Goal: Use online tool/utility

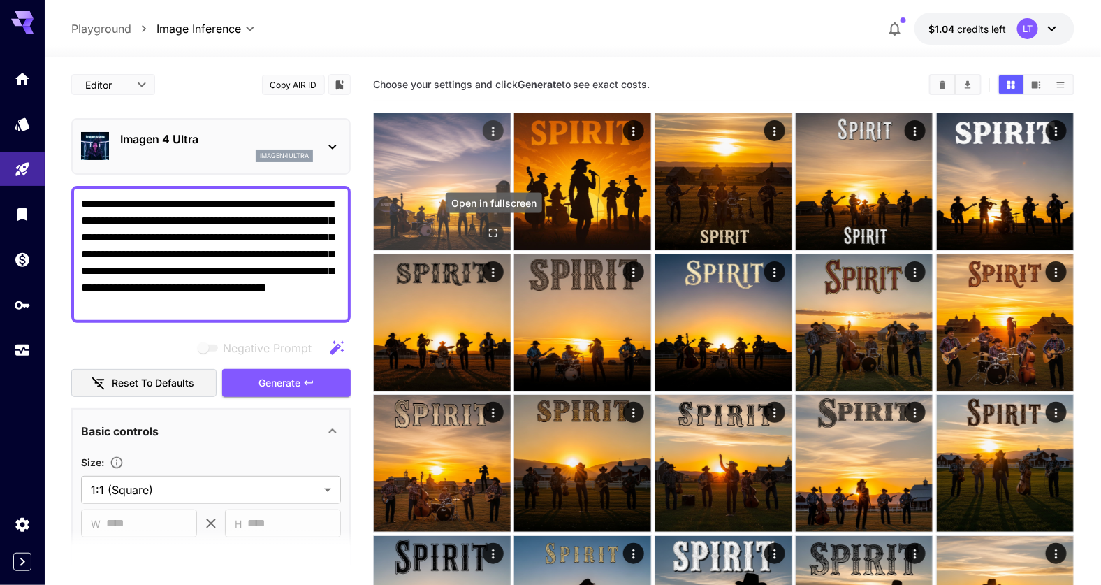
click at [497, 236] on icon "Open in fullscreen" at bounding box center [493, 233] width 8 height 8
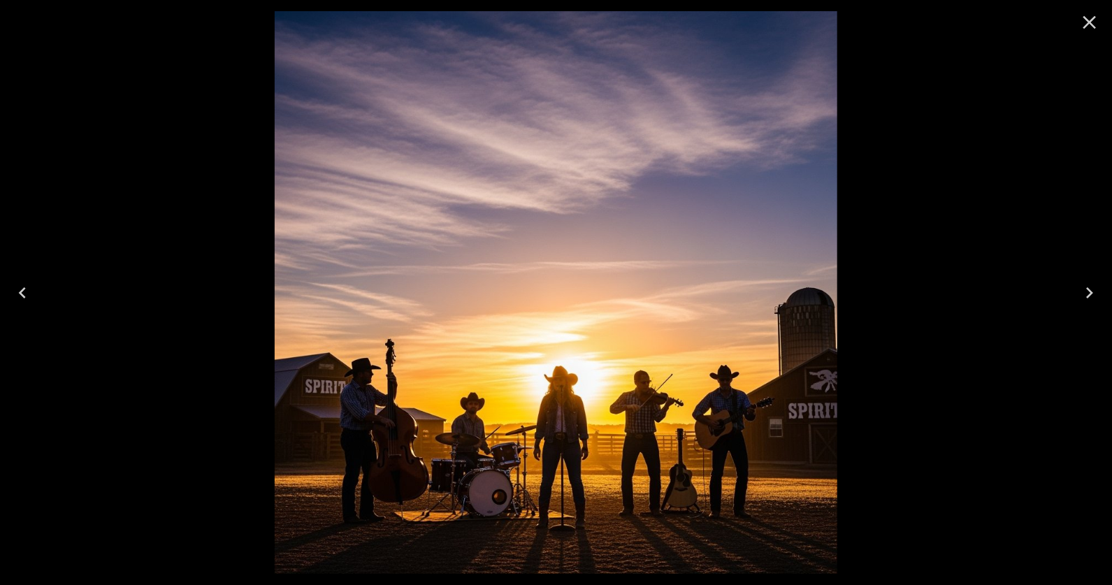
click at [1083, 26] on icon "Close" at bounding box center [1089, 22] width 22 height 22
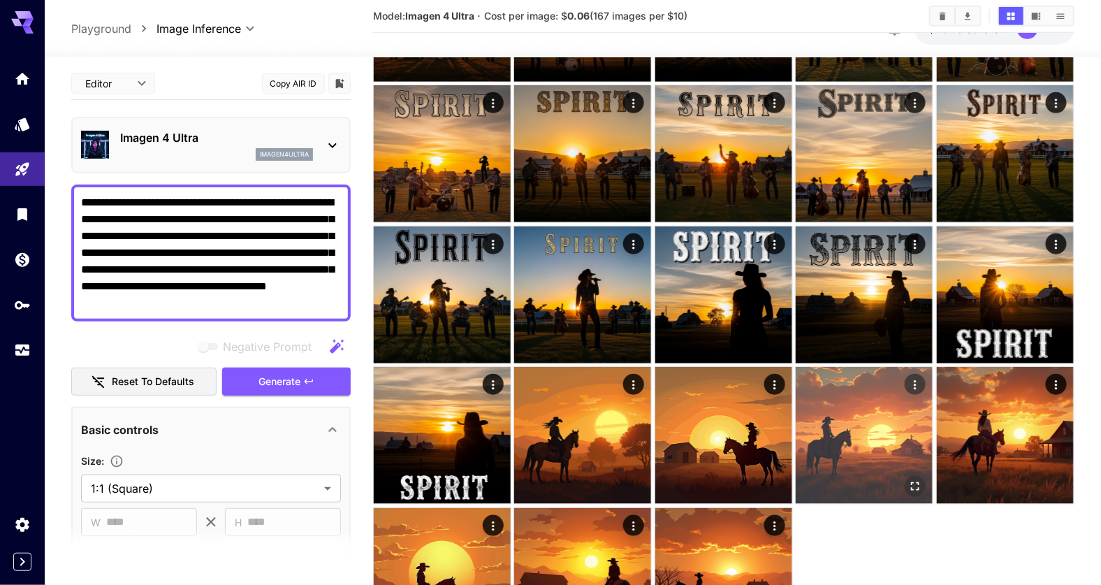
scroll to position [412, 0]
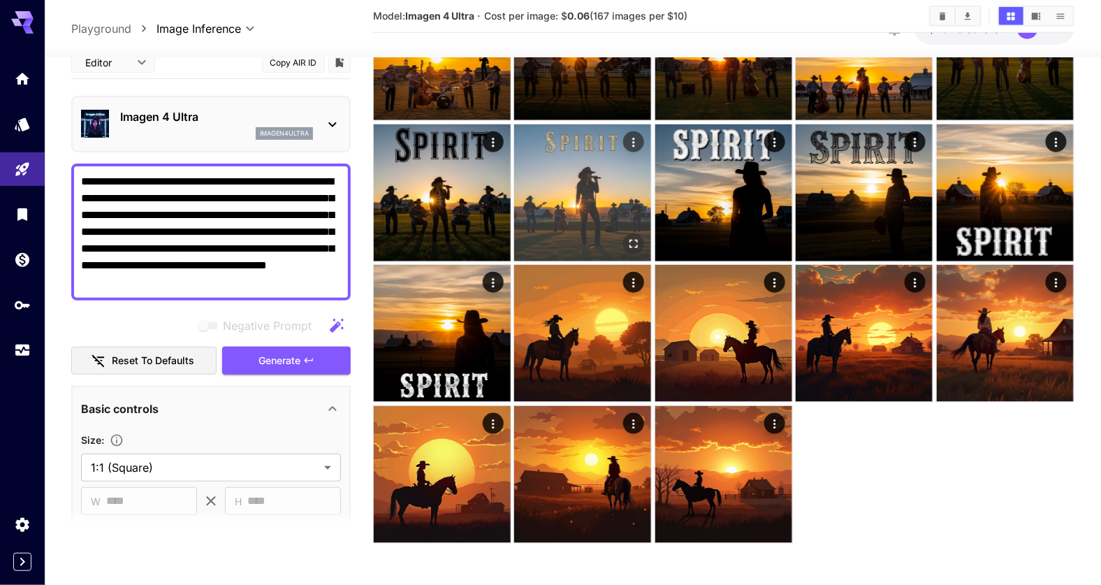
click at [637, 246] on icon "Open in fullscreen" at bounding box center [635, 244] width 14 height 14
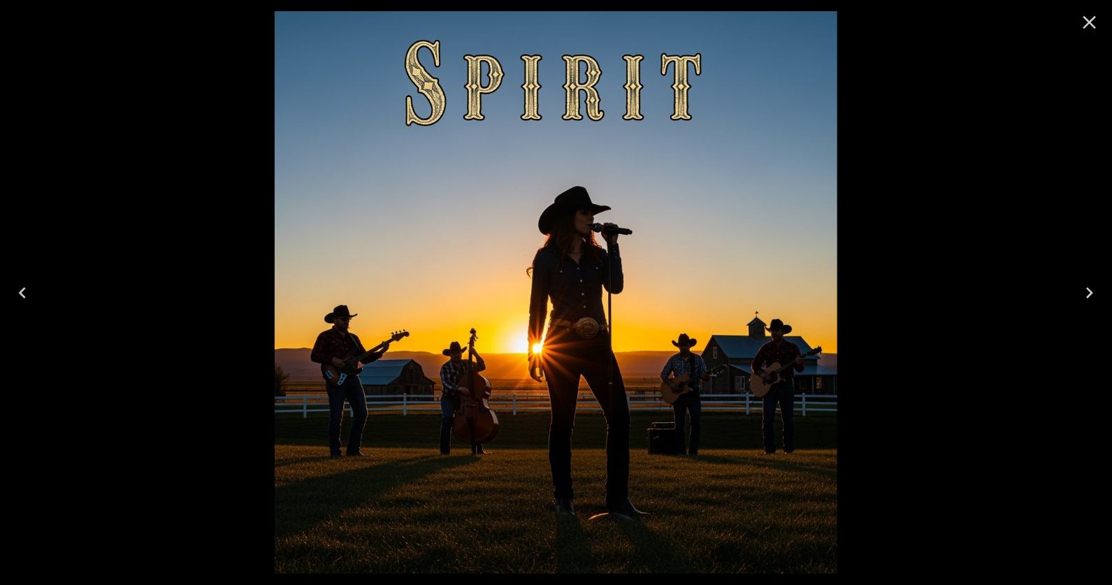
click at [1088, 24] on icon "Close" at bounding box center [1089, 22] width 13 height 13
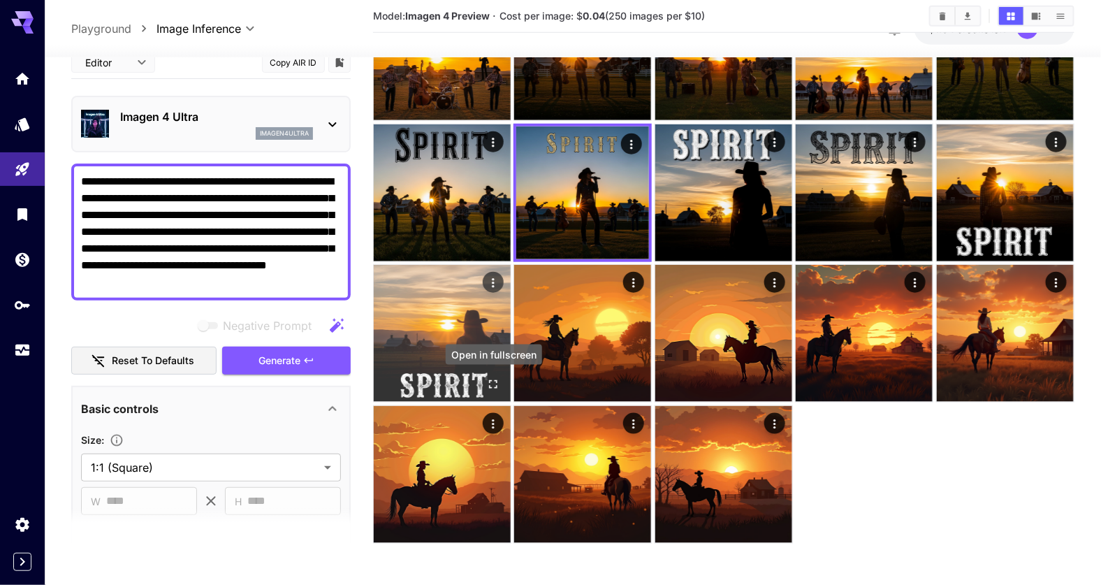
click at [498, 384] on icon "Open in fullscreen" at bounding box center [493, 384] width 14 height 14
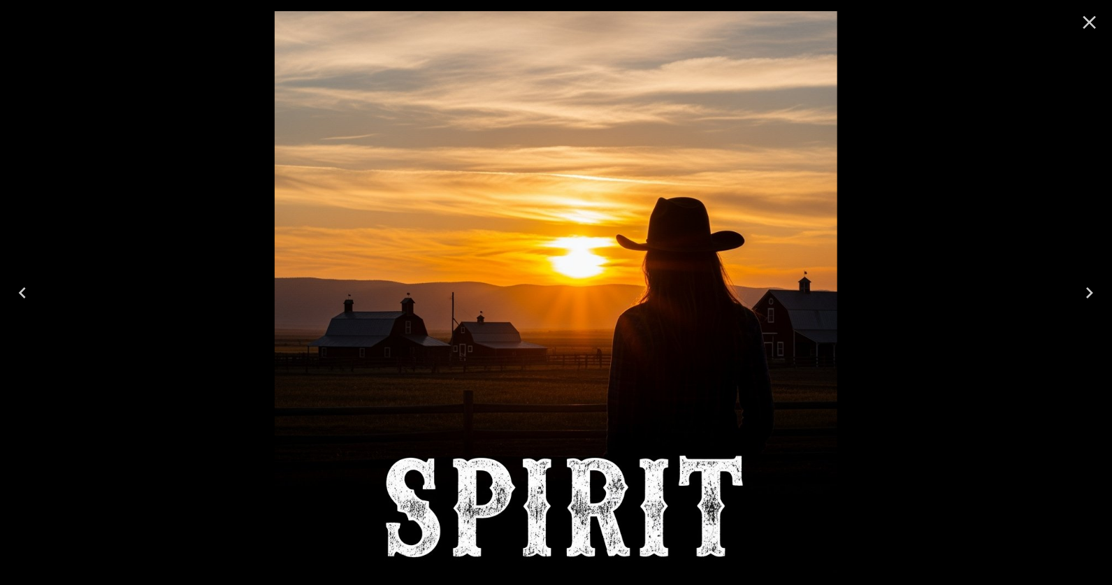
click at [1085, 22] on icon "Close" at bounding box center [1089, 22] width 22 height 22
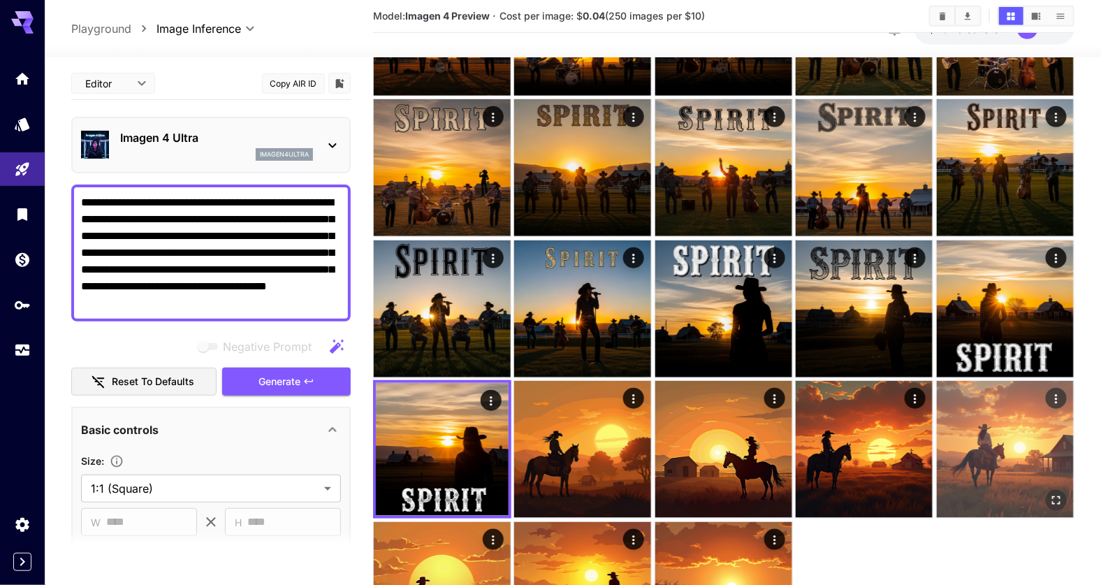
scroll to position [272, 0]
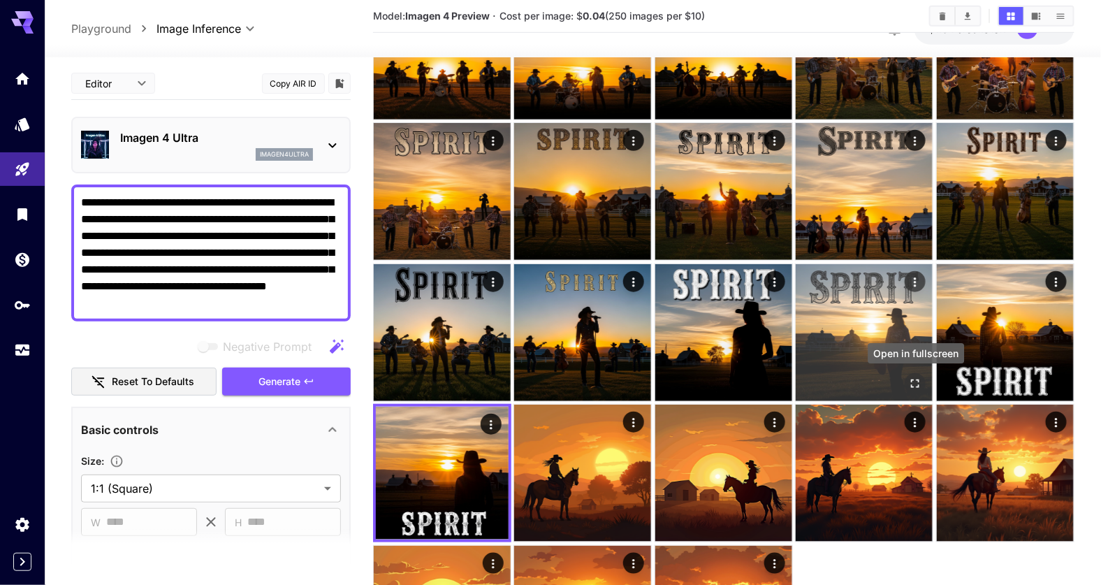
click at [915, 389] on icon "Open in fullscreen" at bounding box center [916, 384] width 14 height 14
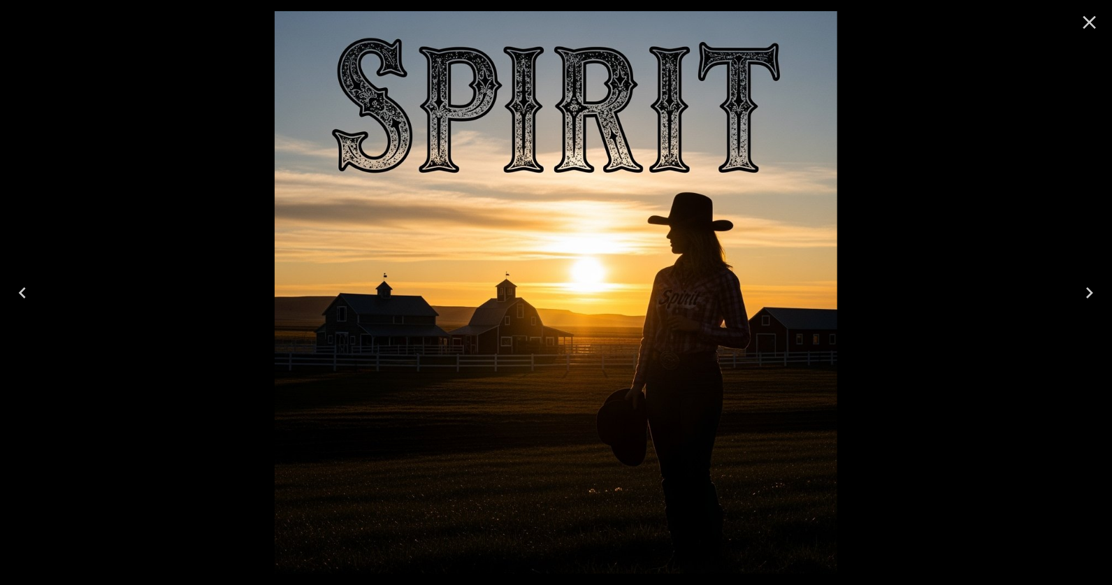
click at [1090, 17] on icon "Close" at bounding box center [1089, 22] width 22 height 22
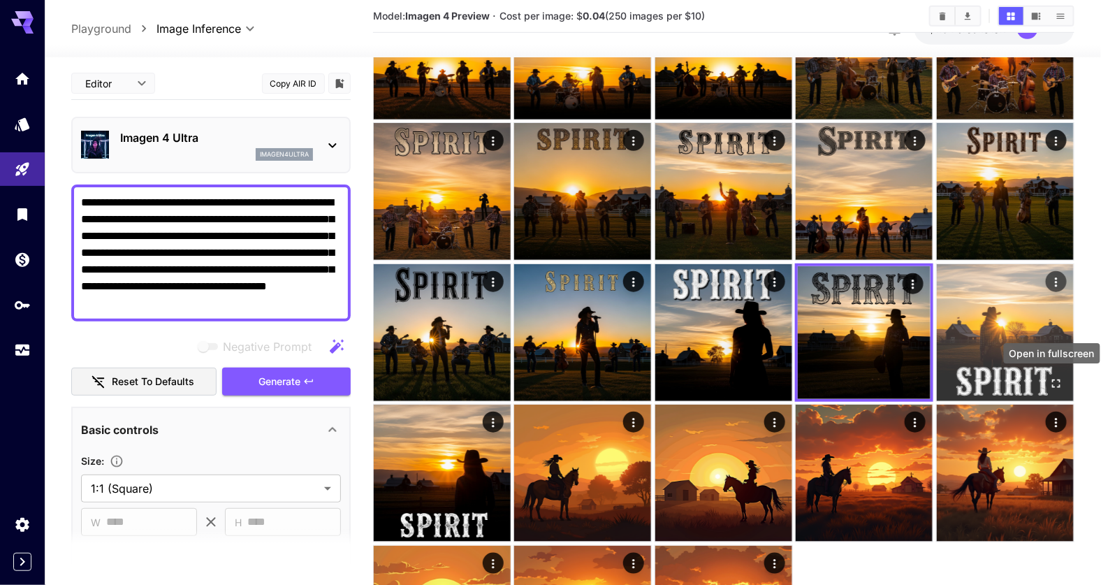
click at [1066, 383] on button "Open in fullscreen" at bounding box center [1056, 383] width 21 height 21
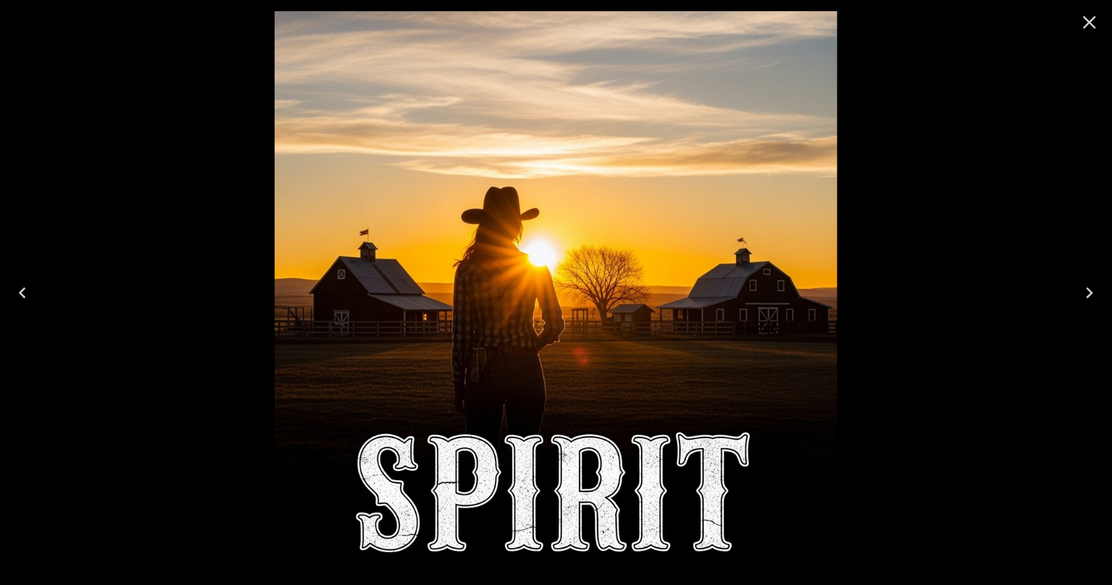
click at [1087, 29] on icon "Close" at bounding box center [1089, 22] width 22 height 22
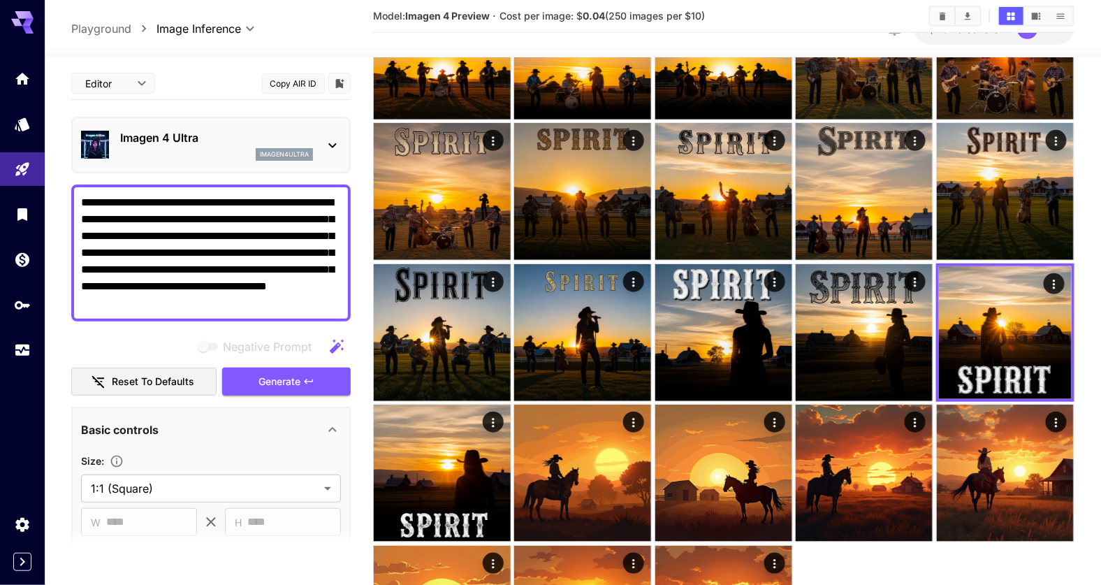
click at [1087, 29] on div "**********" at bounding box center [573, 28] width 1057 height 57
